Goal: Find specific page/section

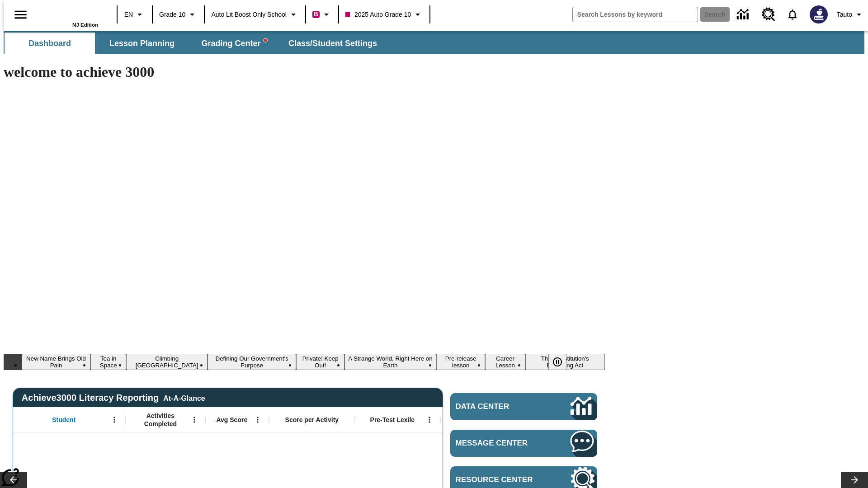
type input "-1"
click at [138, 43] on span "Lesson Planning" at bounding box center [141, 43] width 65 height 10
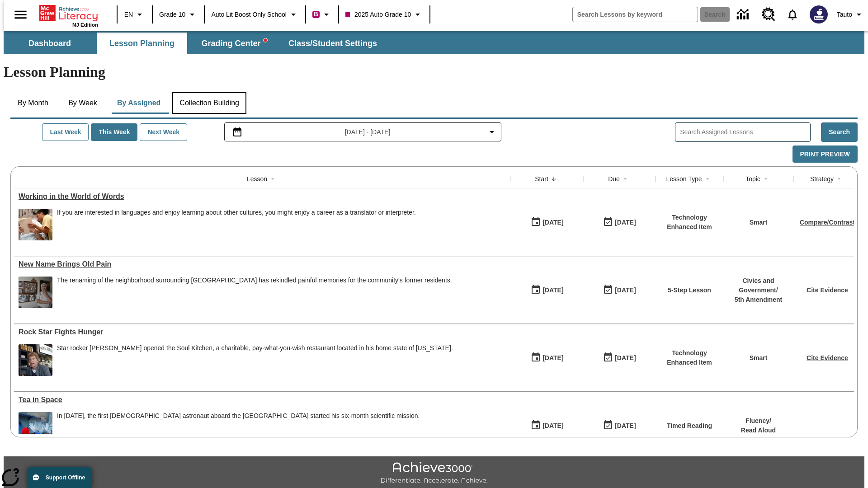
click at [209, 92] on button "Collection Building" at bounding box center [209, 103] width 74 height 22
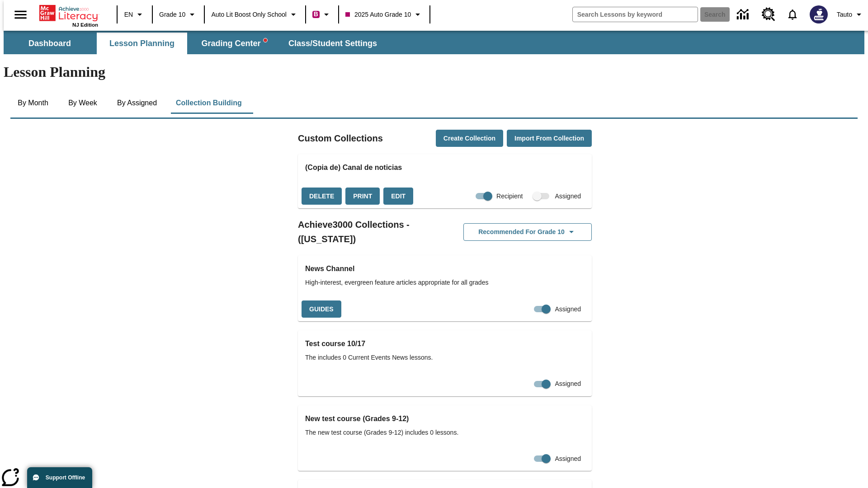
checkbox input "true"
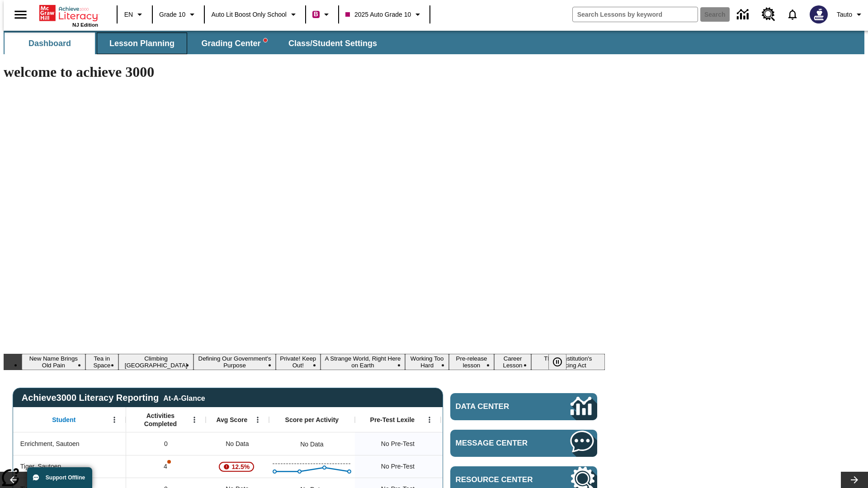
click at [138, 43] on span "Lesson Planning" at bounding box center [141, 43] width 65 height 10
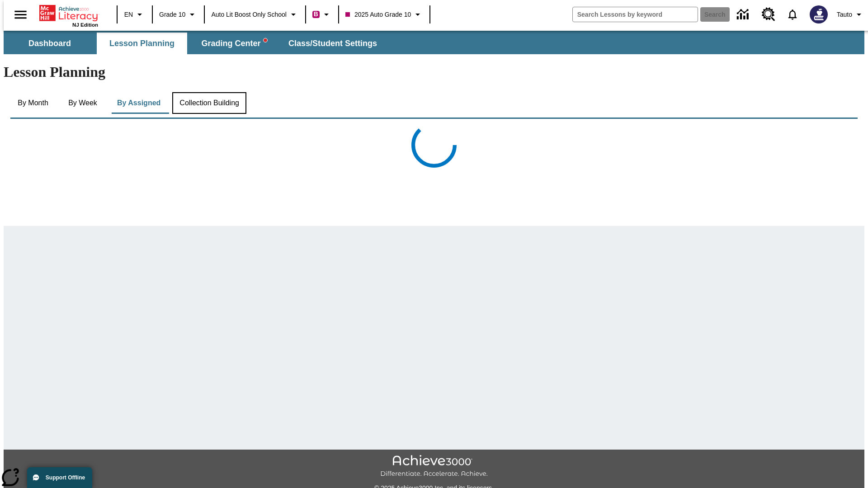
click at [209, 92] on button "Collection Building" at bounding box center [209, 103] width 74 height 22
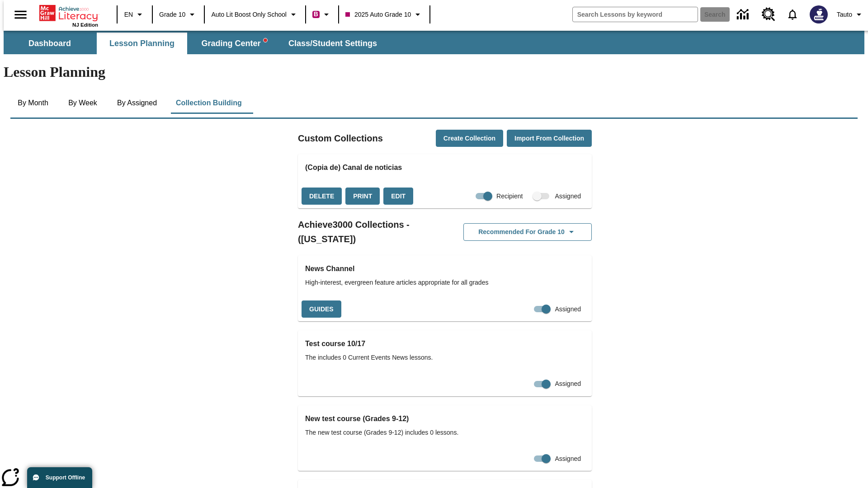
scroll to position [1755, 0]
